Goal: Information Seeking & Learning: Learn about a topic

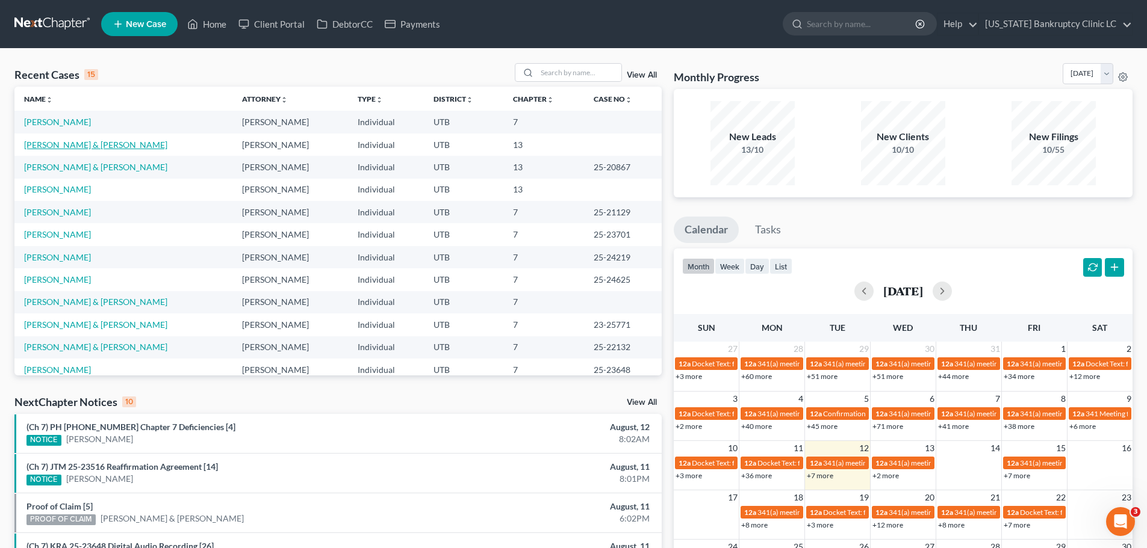
click at [84, 146] on link "[PERSON_NAME] & [PERSON_NAME]" at bounding box center [95, 145] width 143 height 10
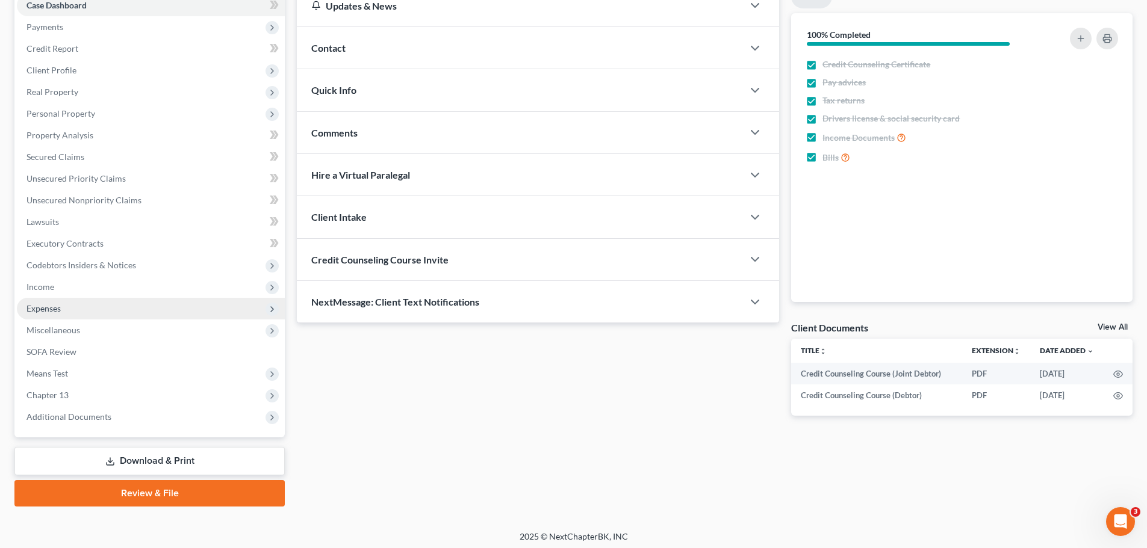
scroll to position [135, 0]
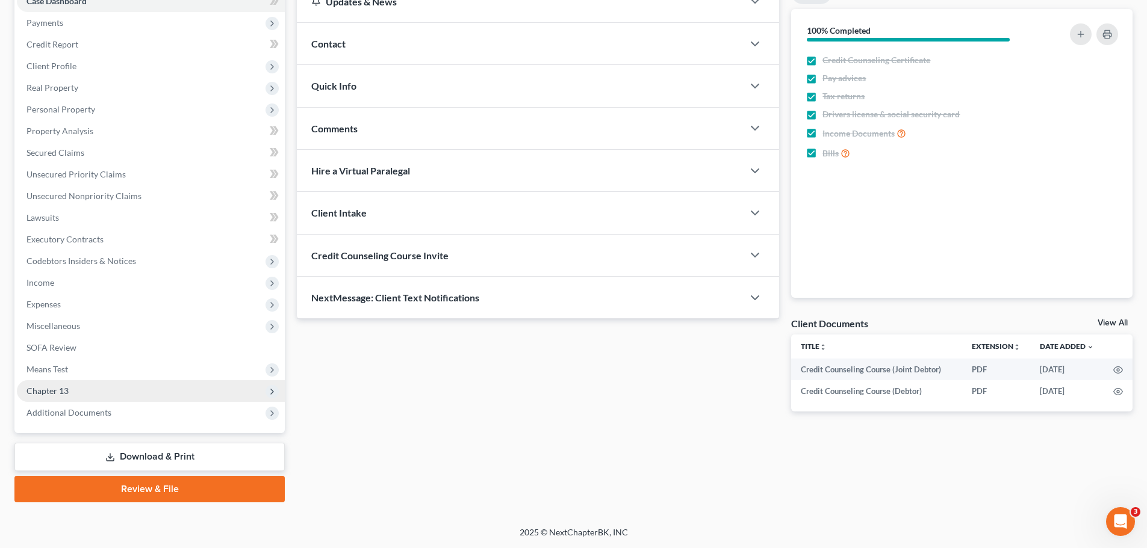
click at [131, 397] on span "Chapter 13" at bounding box center [151, 391] width 268 height 22
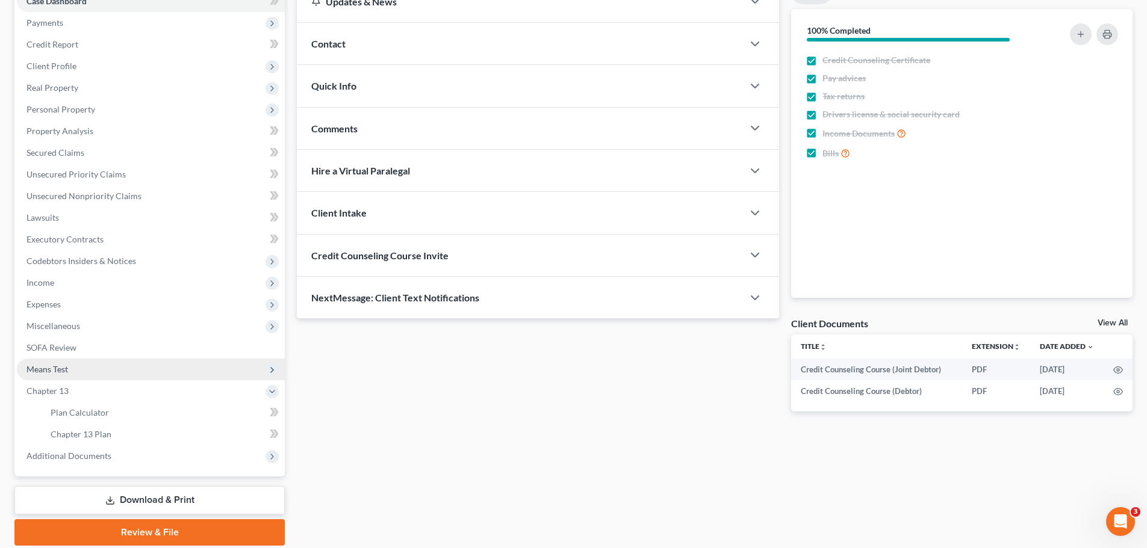
click at [110, 374] on span "Means Test" at bounding box center [151, 370] width 268 height 22
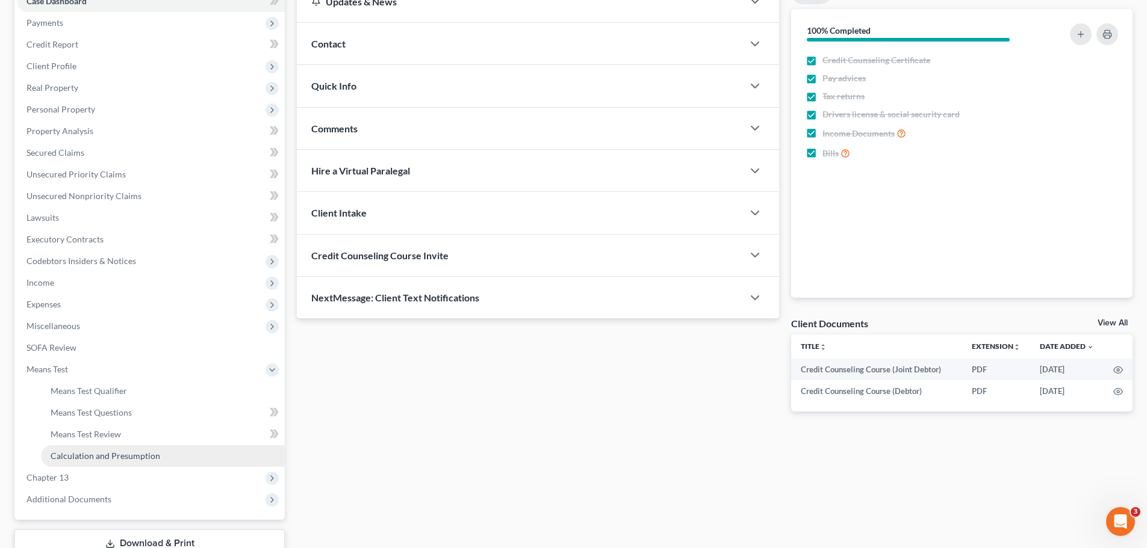
click at [98, 453] on span "Calculation and Presumption" at bounding box center [106, 456] width 110 height 10
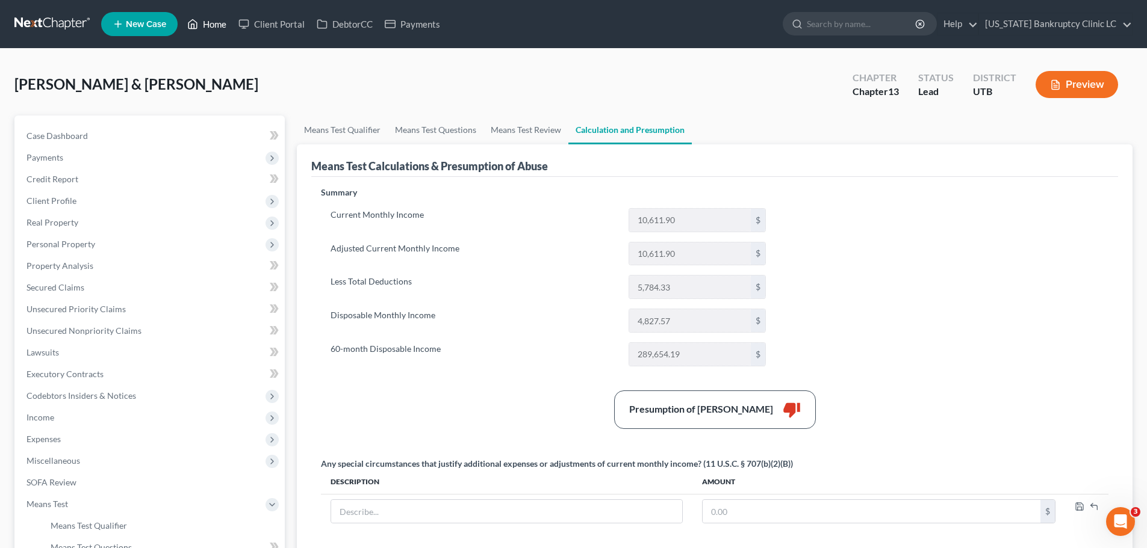
click at [206, 22] on link "Home" at bounding box center [206, 24] width 51 height 22
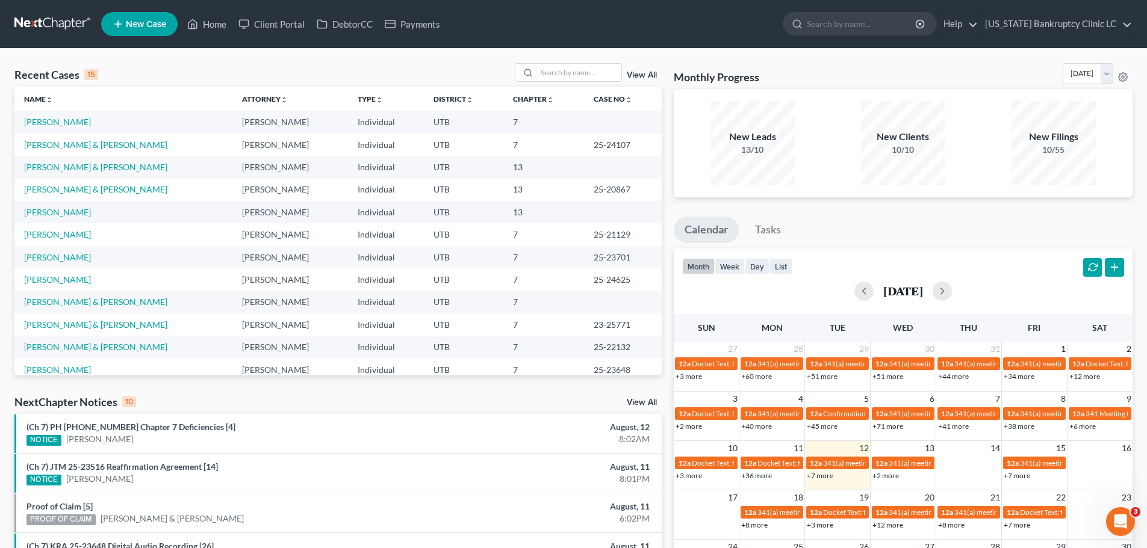
click at [639, 76] on link "View All" at bounding box center [642, 75] width 30 height 8
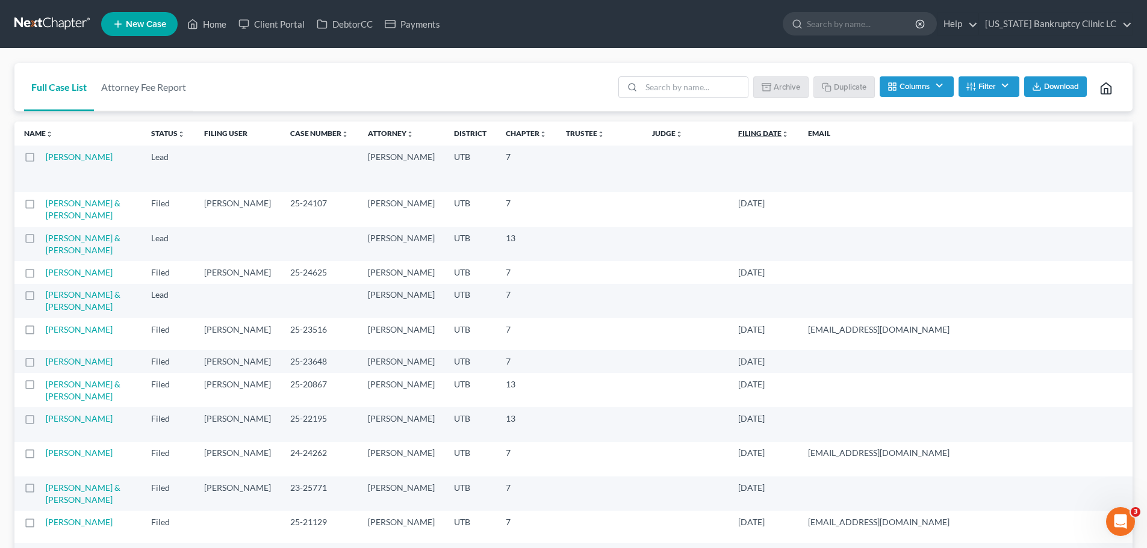
click at [738, 135] on link "Filing Date unfold_more expand_more expand_less" at bounding box center [763, 133] width 51 height 9
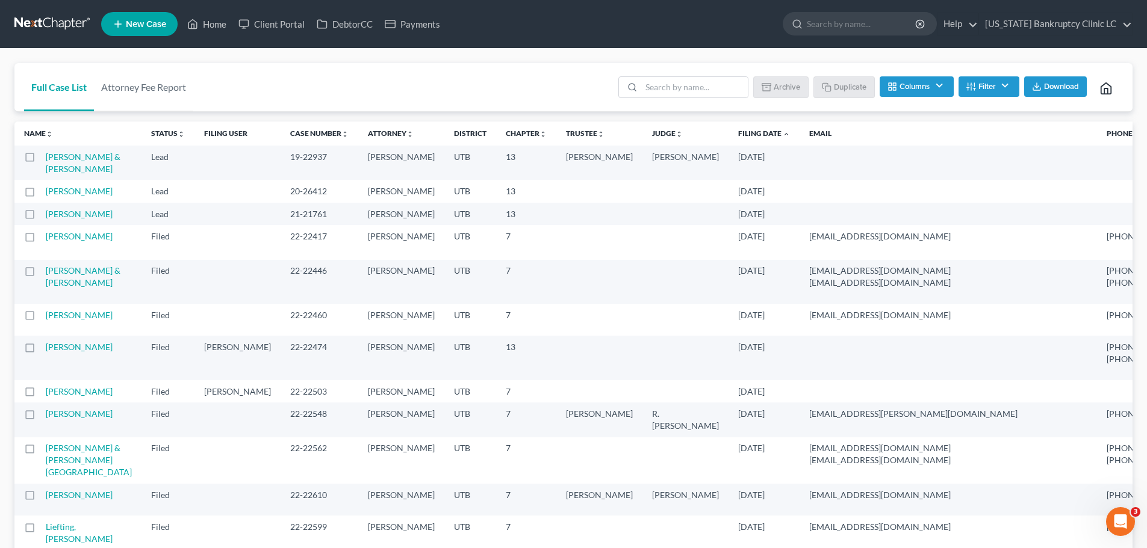
click at [738, 135] on link "Filing Date unfold_more expand_more expand_less" at bounding box center [764, 133] width 52 height 9
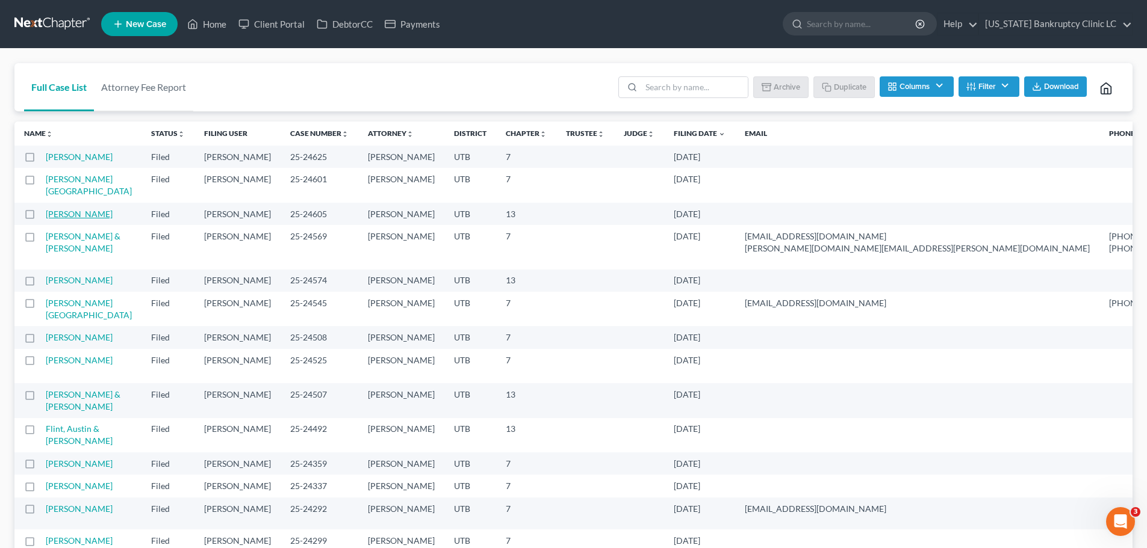
click at [55, 219] on link "[PERSON_NAME]" at bounding box center [79, 214] width 67 height 10
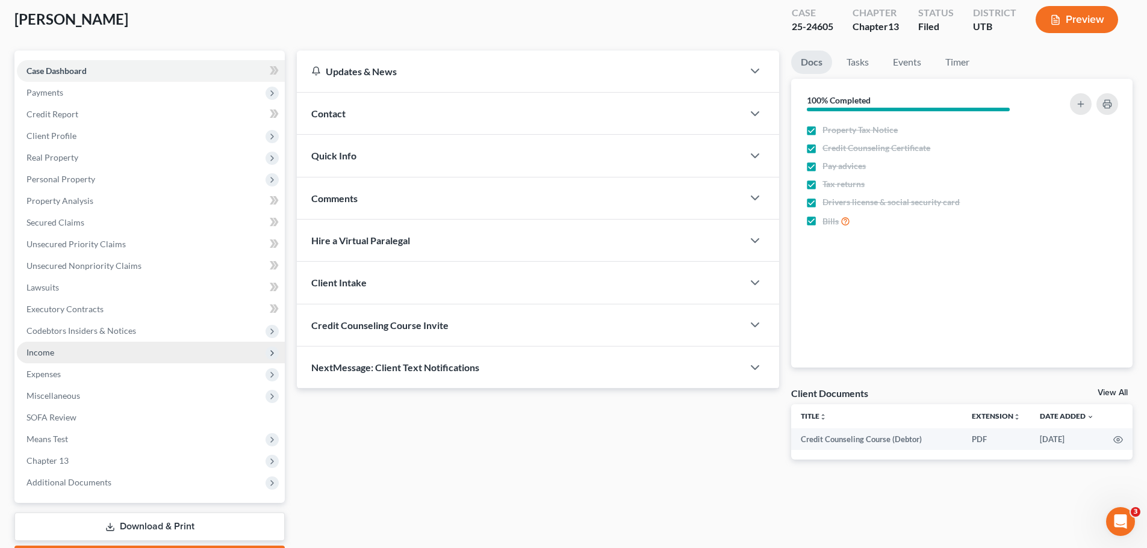
scroll to position [135, 0]
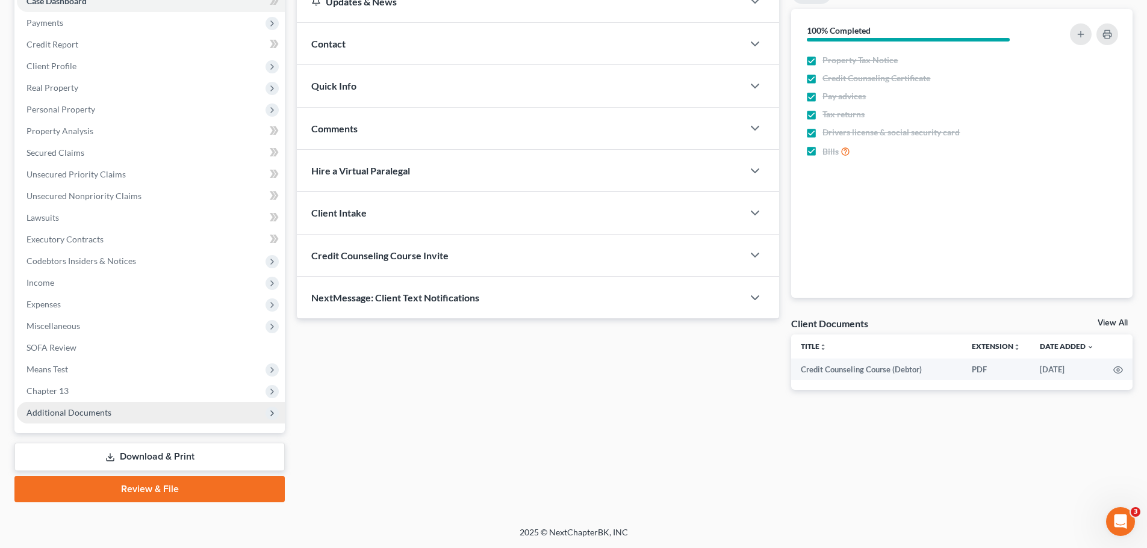
click at [69, 410] on span "Additional Documents" at bounding box center [68, 413] width 85 height 10
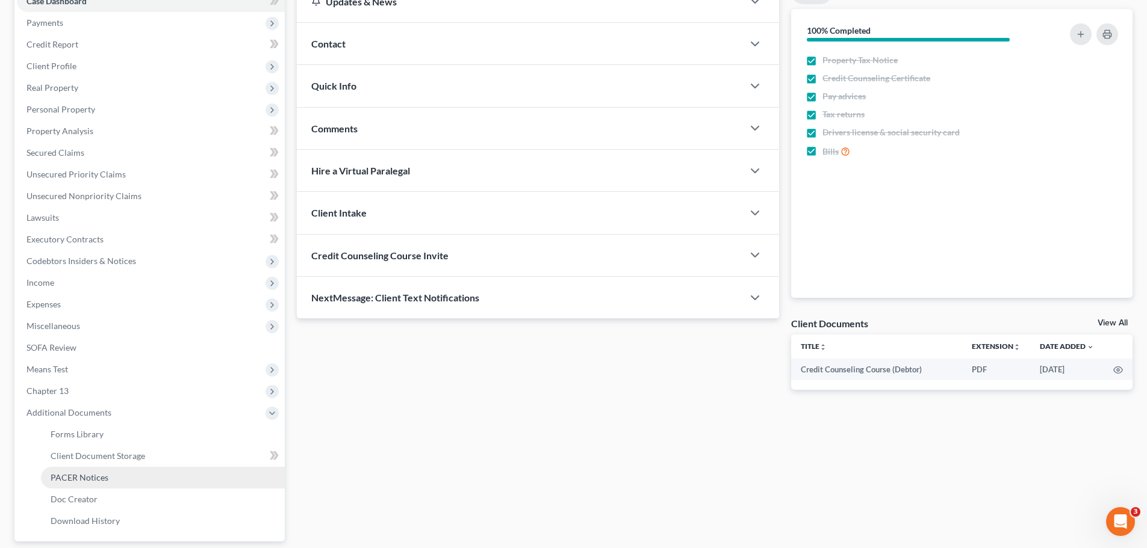
click at [54, 476] on span "PACER Notices" at bounding box center [80, 478] width 58 height 10
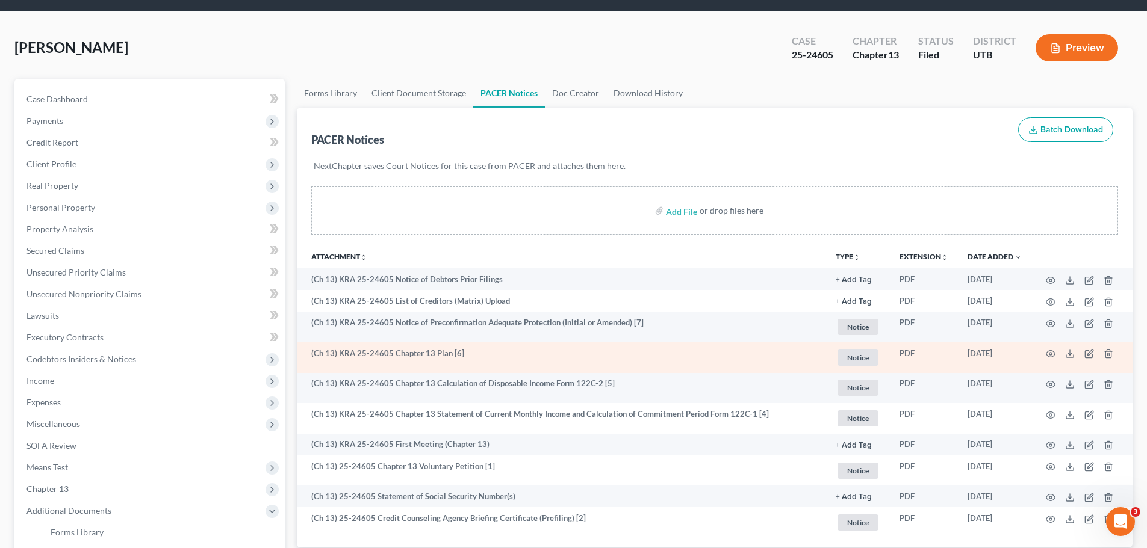
scroll to position [120, 0]
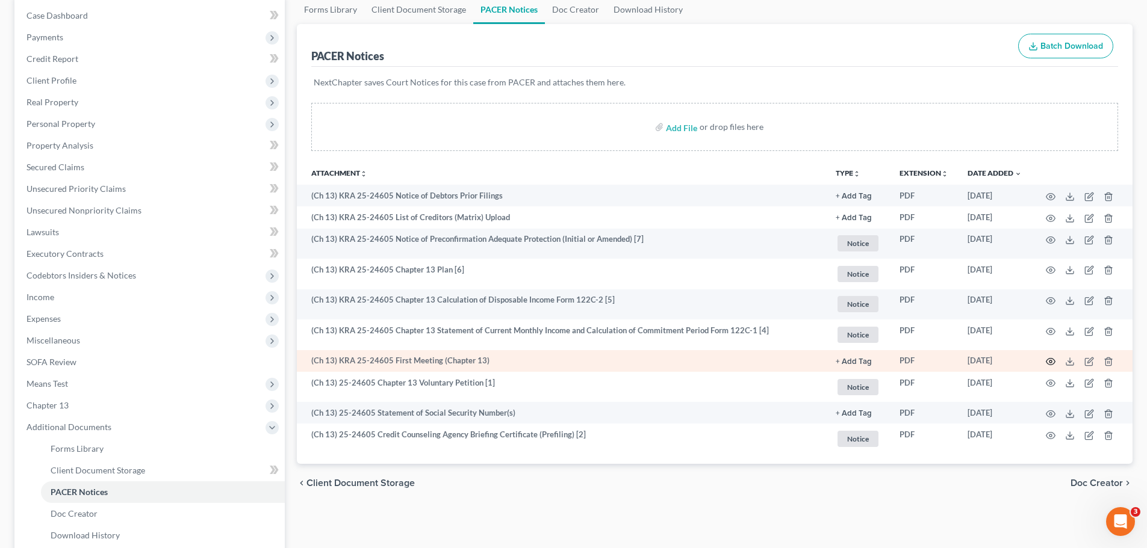
click at [1049, 359] on icon "button" at bounding box center [1051, 362] width 10 height 10
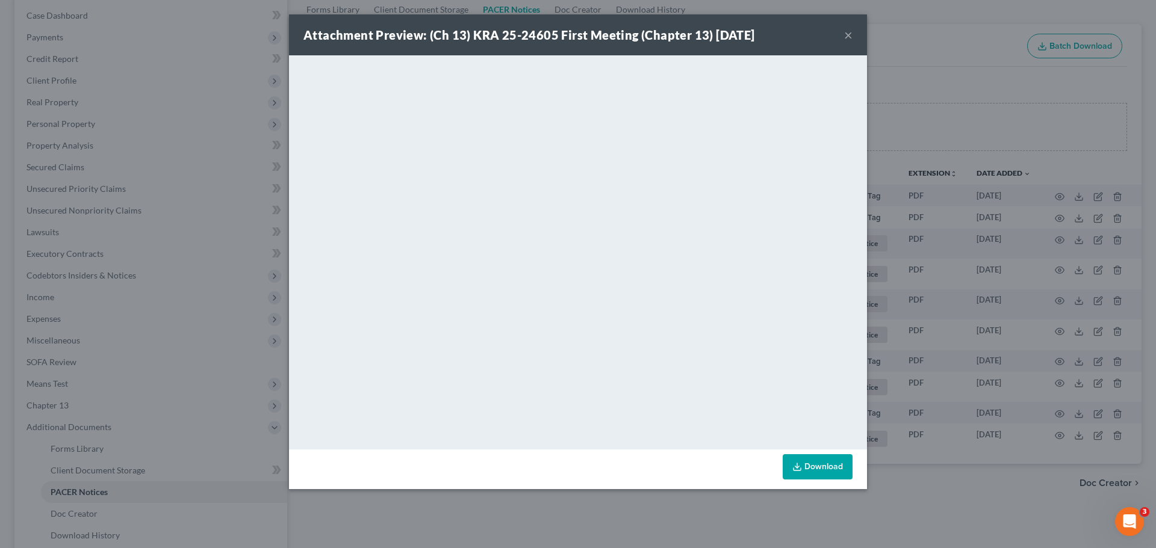
click at [847, 34] on button "×" at bounding box center [848, 35] width 8 height 14
